Goal: Navigation & Orientation: Find specific page/section

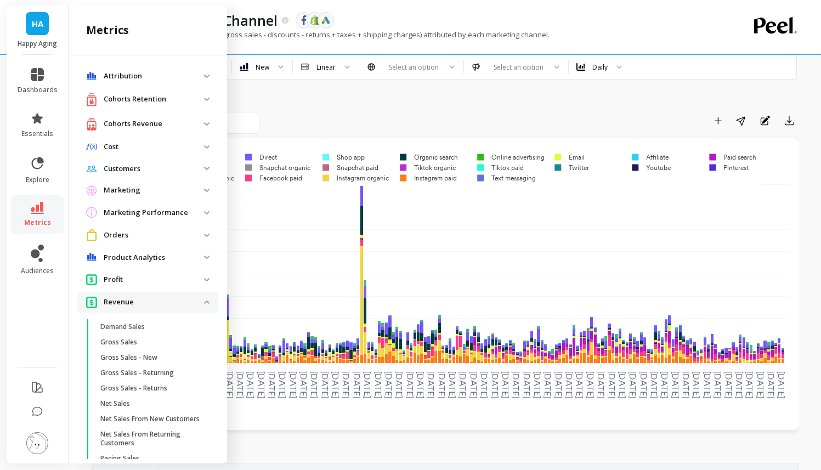
scroll to position [2120, 0]
click at [331, 101] on div "Add to Dashboard Share Annotations Export" at bounding box center [445, 440] width 707 height 764
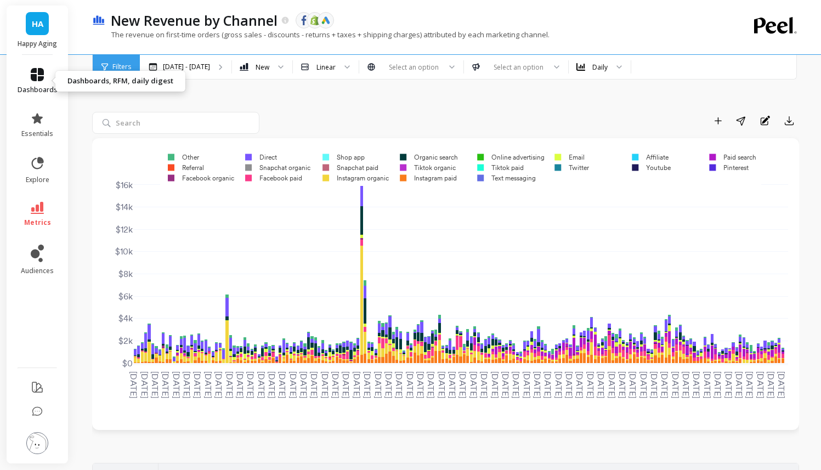
click at [53, 90] on span "dashboards" at bounding box center [38, 90] width 40 height 9
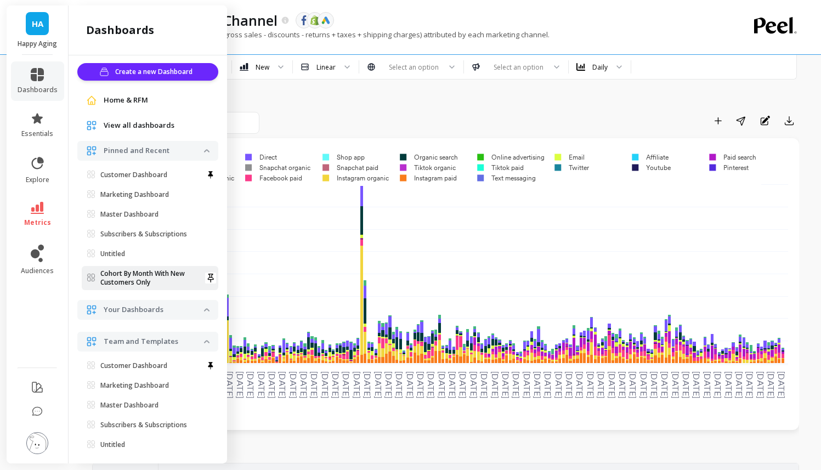
scroll to position [0, 0]
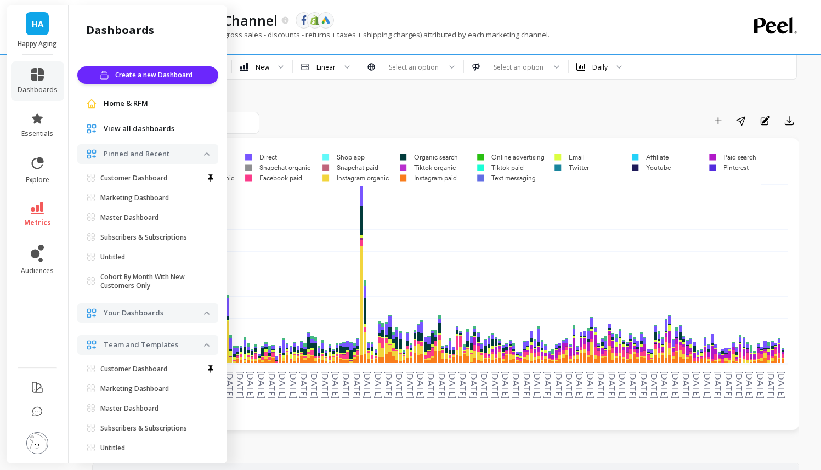
click at [338, 89] on div "Add to Dashboard Share Annotations Export" at bounding box center [445, 440] width 707 height 764
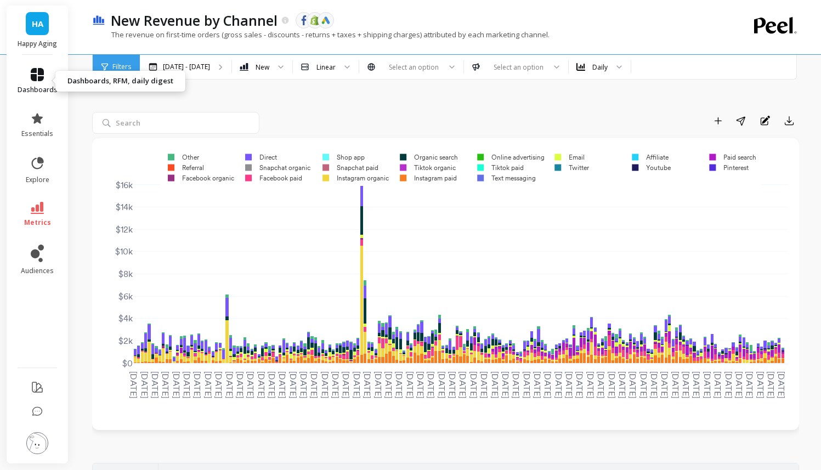
click at [35, 87] on span "dashboards" at bounding box center [38, 90] width 40 height 9
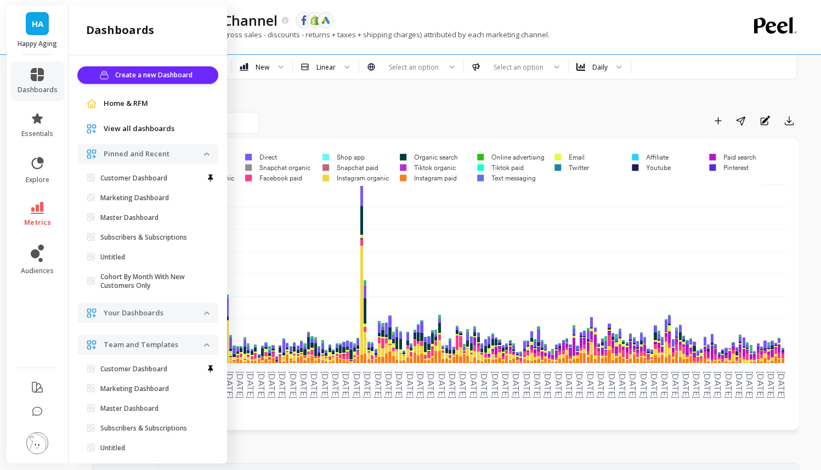
click at [355, 134] on div "Add to Dashboard Share Annotations Export" at bounding box center [445, 452] width 707 height 680
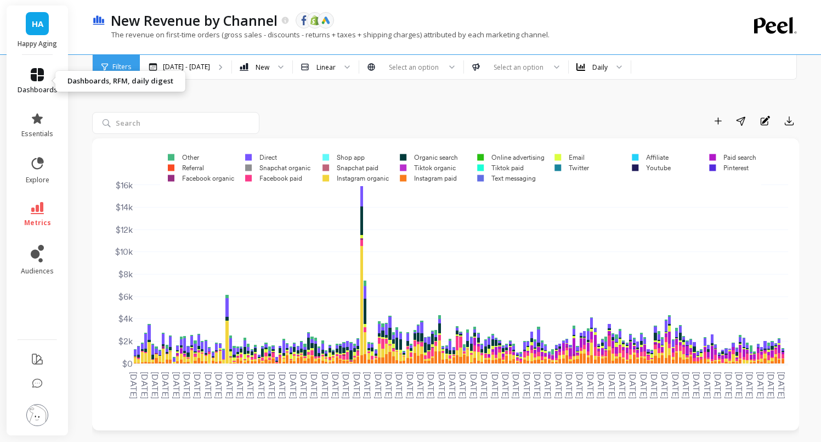
click at [50, 81] on link "dashboards" at bounding box center [38, 81] width 40 height 26
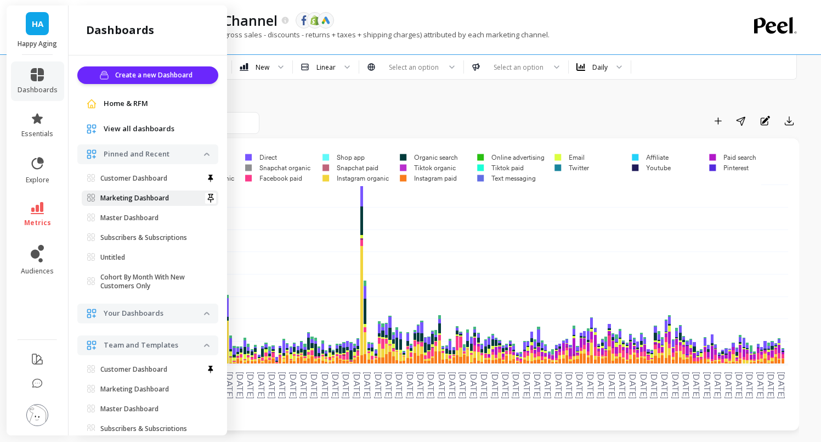
click at [142, 199] on p "Marketing Dashboard" at bounding box center [134, 198] width 69 height 9
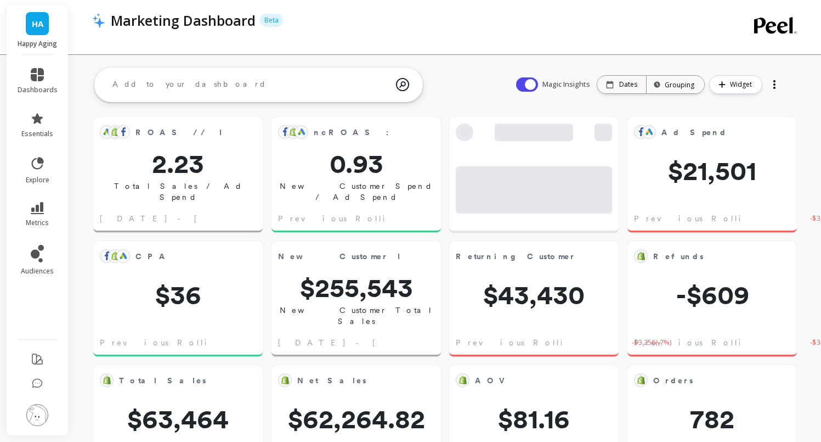
scroll to position [293, 308]
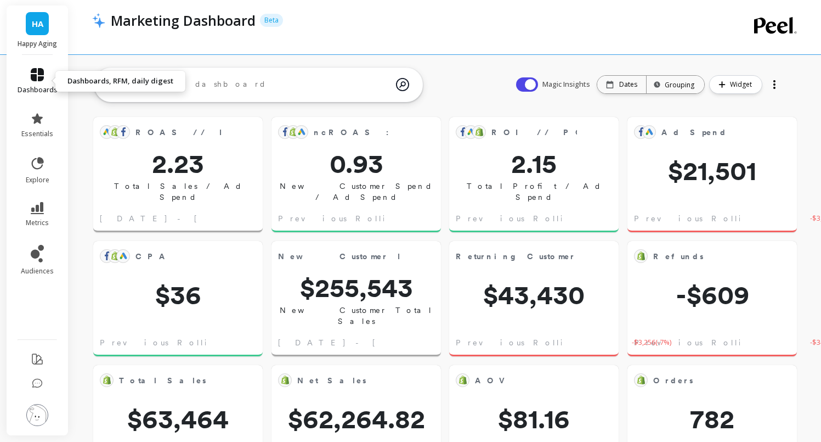
click at [54, 83] on link "dashboards" at bounding box center [38, 81] width 40 height 26
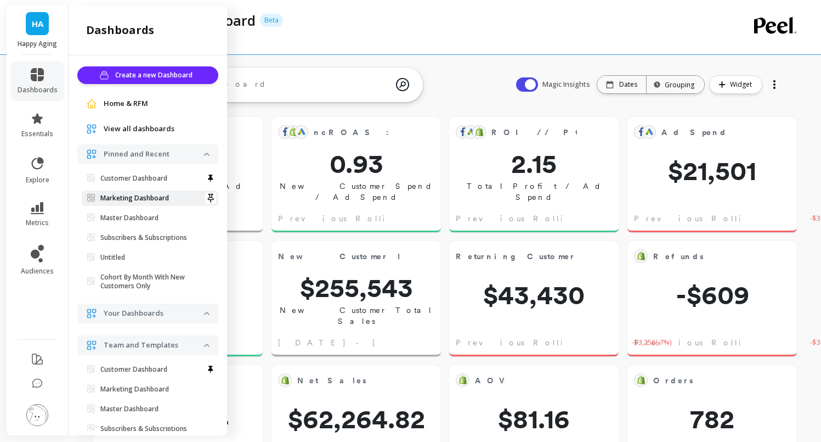
click at [111, 198] on p "Marketing Dashboard" at bounding box center [134, 198] width 69 height 9
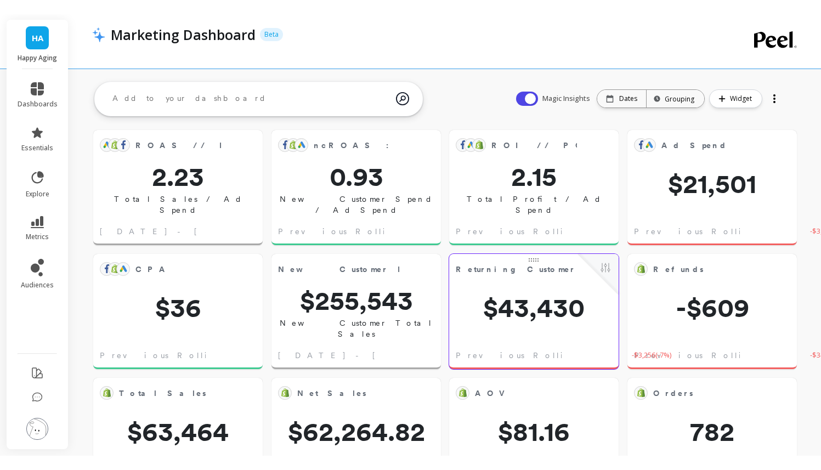
scroll to position [2, 0]
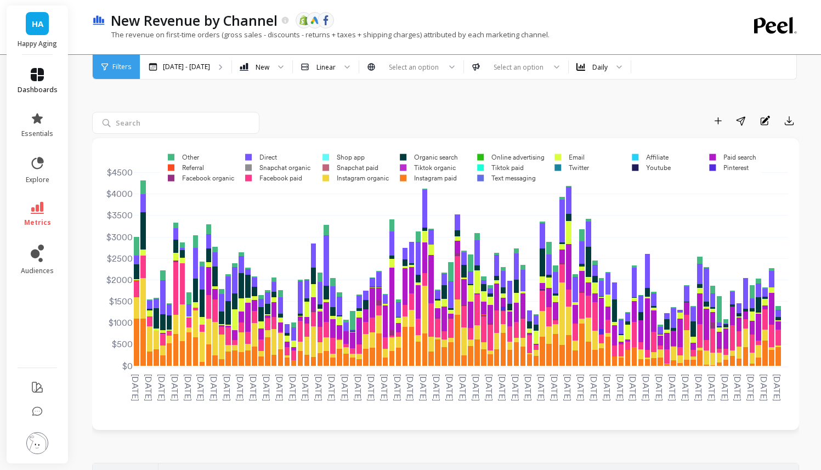
click at [41, 82] on link "dashboards" at bounding box center [38, 81] width 40 height 26
